Goal: Transaction & Acquisition: Subscribe to service/newsletter

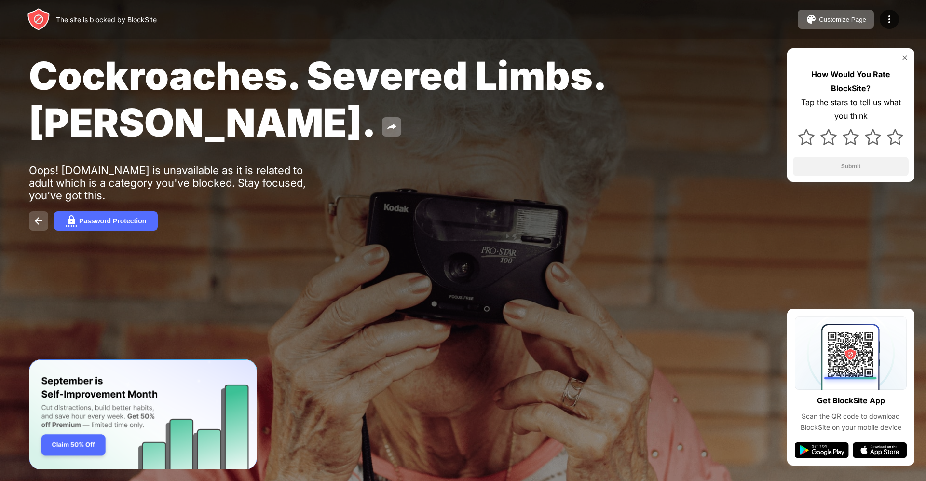
click at [40, 217] on img at bounding box center [39, 221] width 12 height 12
click at [92, 224] on div "Password Protection" at bounding box center [112, 221] width 67 height 8
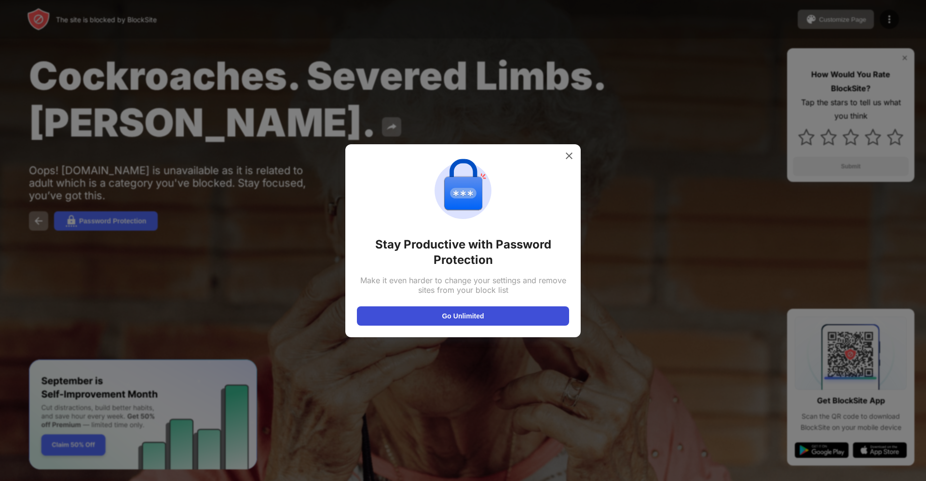
click at [452, 311] on button "Go Unlimited" at bounding box center [463, 315] width 212 height 19
